Goal: Transaction & Acquisition: Obtain resource

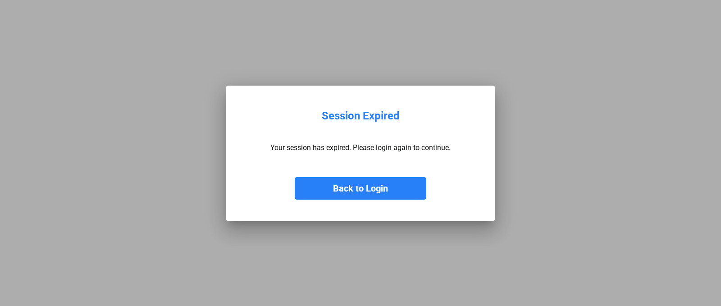
click at [325, 195] on button "Back to Login" at bounding box center [361, 188] width 132 height 23
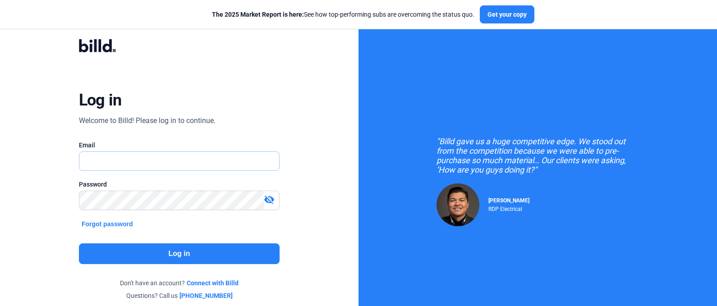
type input "[EMAIL_ADDRESS][DOMAIN_NAME]"
click at [189, 251] on button "Log in" at bounding box center [179, 253] width 201 height 21
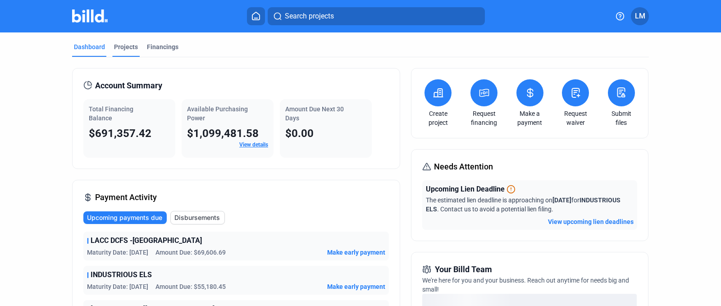
click at [124, 47] on div "Projects" at bounding box center [126, 46] width 24 height 9
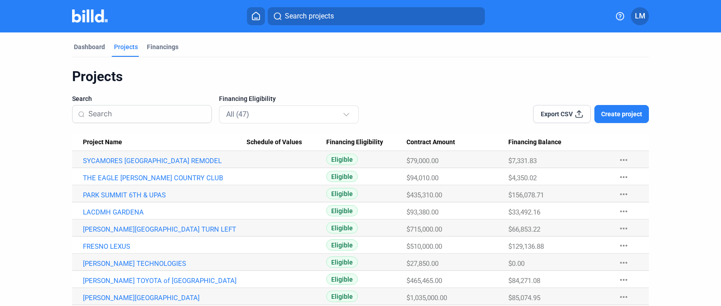
click at [619, 116] on span "Create project" at bounding box center [621, 114] width 41 height 9
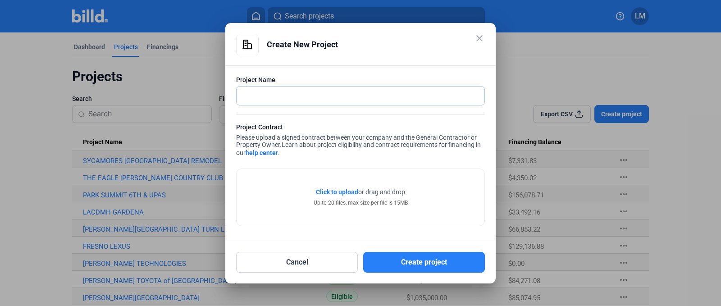
click at [261, 96] on input "text" at bounding box center [361, 96] width 248 height 18
click at [259, 99] on input "text" at bounding box center [356, 96] width 238 height 18
type input "S"
type input "SPEC SUITE 150"
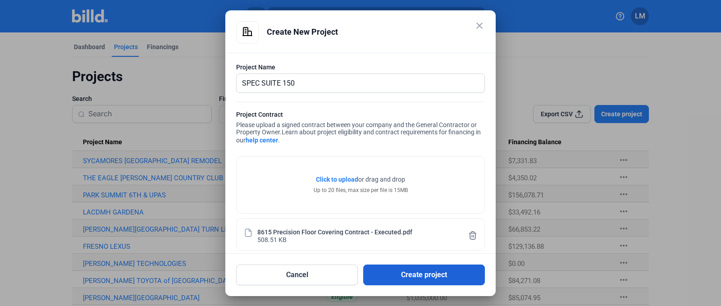
click at [416, 272] on button "Create project" at bounding box center [424, 275] width 122 height 21
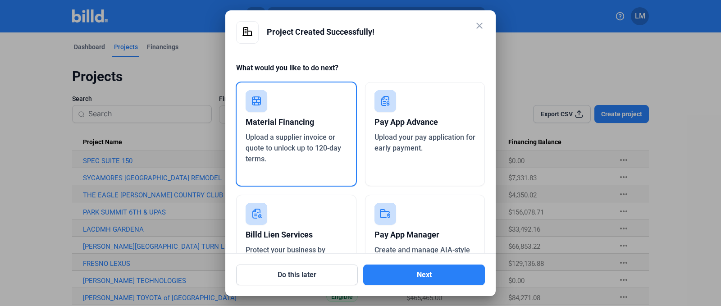
click at [290, 122] on div "Material Financing" at bounding box center [296, 122] width 101 height 20
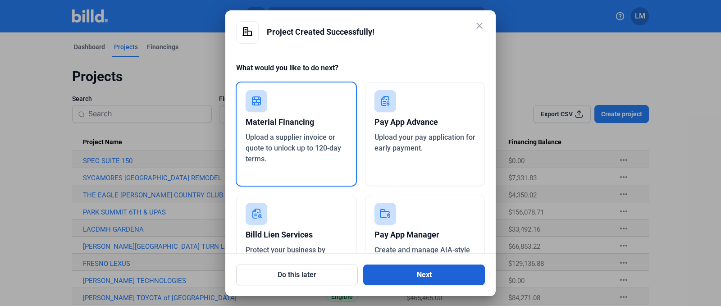
click at [416, 272] on button "Next" at bounding box center [424, 275] width 122 height 21
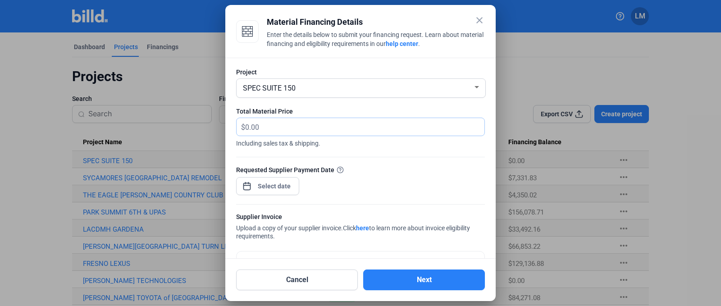
click at [280, 131] on input "text" at bounding box center [364, 127] width 239 height 18
type input "4,087.33"
click at [255, 185] on span "Open calendar" at bounding box center [247, 182] width 22 height 22
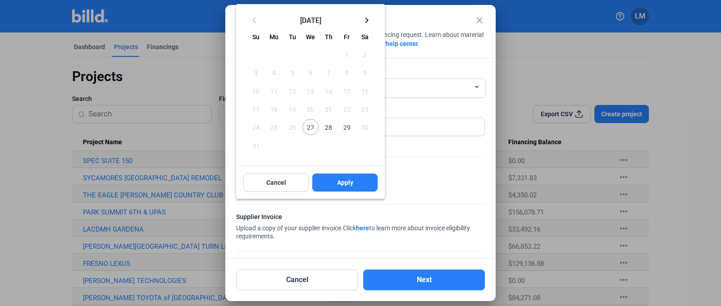
click at [345, 126] on span "29" at bounding box center [347, 127] width 16 height 16
click at [350, 179] on span "Apply" at bounding box center [345, 182] width 16 height 9
type input "[DATE]"
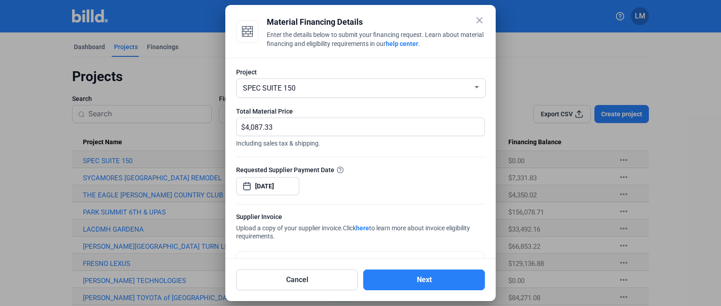
click at [373, 183] on div "Requested Supplier Payment Date [DATE]" at bounding box center [360, 184] width 249 height 39
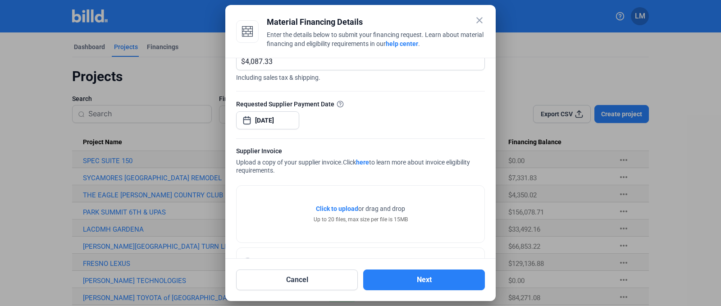
scroll to position [99, 0]
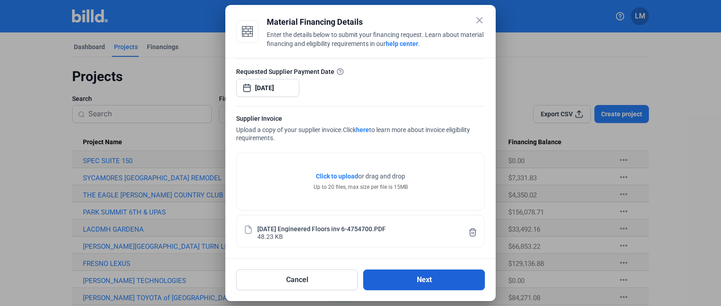
click at [414, 283] on button "Next" at bounding box center [424, 280] width 122 height 21
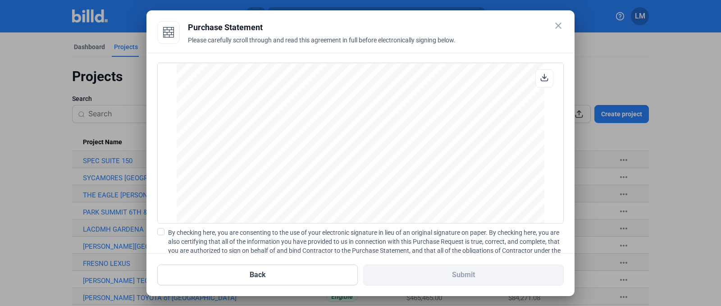
scroll to position [748, 0]
click at [163, 233] on span at bounding box center [160, 231] width 7 height 7
click at [0, 0] on input "By checking here, you are consenting to the use of your electronic signature in…" at bounding box center [0, 0] width 0 height 0
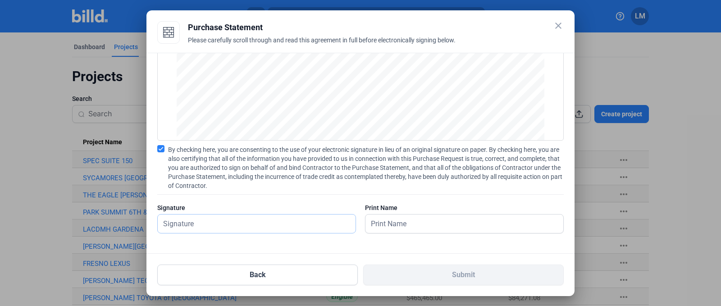
click at [227, 227] on input "text" at bounding box center [252, 224] width 188 height 18
type input "[PERSON_NAME]"
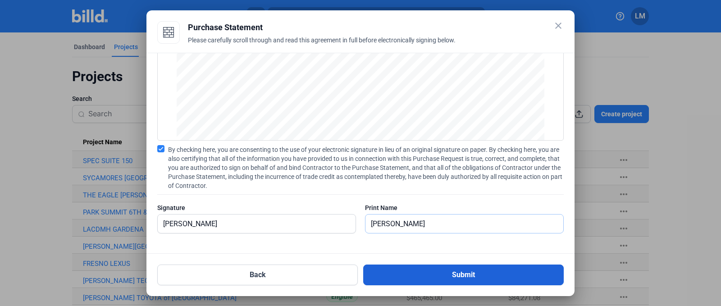
type input "[PERSON_NAME]"
click at [459, 273] on button "Submit" at bounding box center [463, 275] width 201 height 21
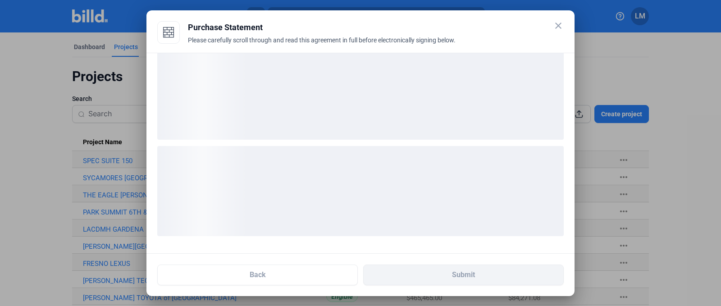
scroll to position [13, 0]
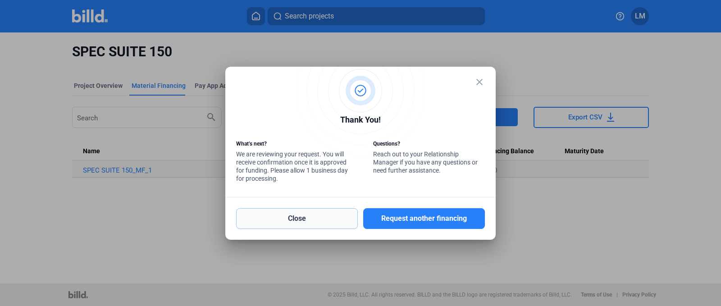
click at [313, 219] on button "Close" at bounding box center [297, 218] width 122 height 21
